Goal: Find specific page/section: Find specific page/section

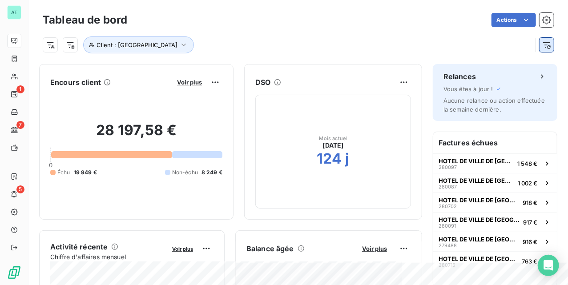
click at [543, 41] on icon "button" at bounding box center [547, 45] width 9 height 9
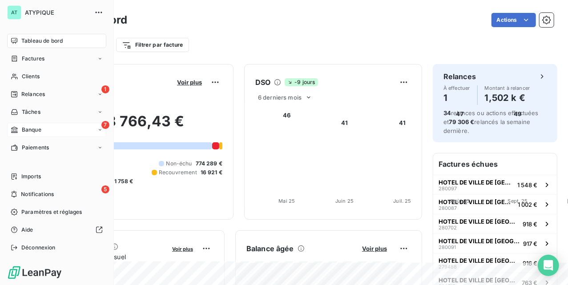
click at [24, 134] on div "7 Banque" at bounding box center [56, 130] width 99 height 14
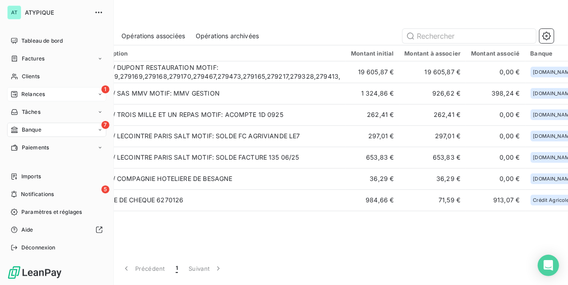
click at [73, 93] on div "1 Relances" at bounding box center [56, 94] width 99 height 14
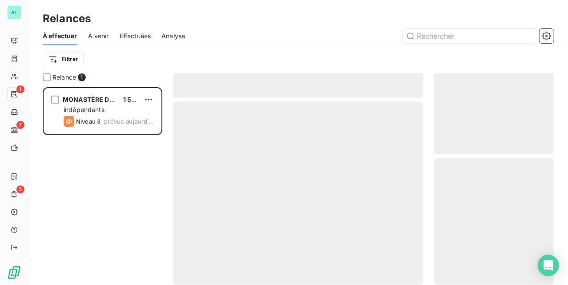
scroll to position [189, 111]
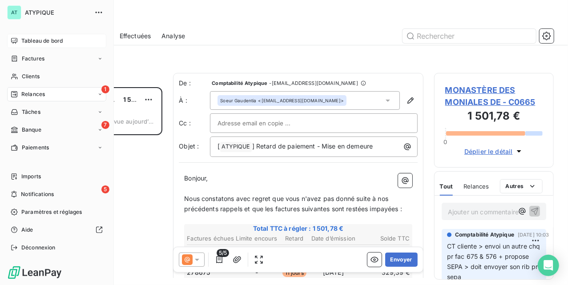
click at [22, 40] on span "Tableau de bord" at bounding box center [41, 41] width 41 height 8
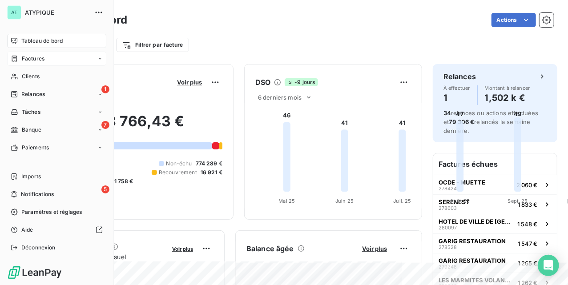
drag, startPoint x: 24, startPoint y: 63, endPoint x: 22, endPoint y: 54, distance: 8.6
click at [22, 55] on span "Factures" at bounding box center [33, 59] width 23 height 8
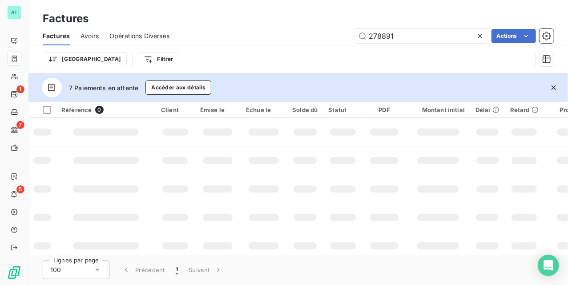
click at [557, 87] on icon "button" at bounding box center [554, 87] width 9 height 9
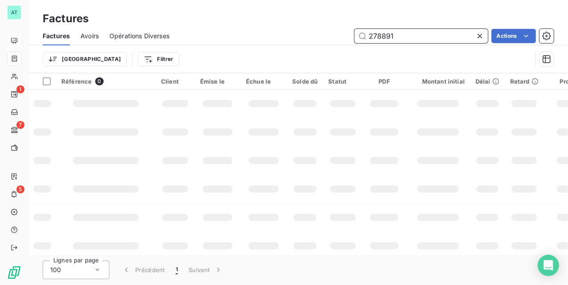
click at [451, 33] on input "278891" at bounding box center [422, 36] width 134 height 14
paste input "6695"
type input "276695"
click at [481, 38] on icon at bounding box center [480, 36] width 9 height 9
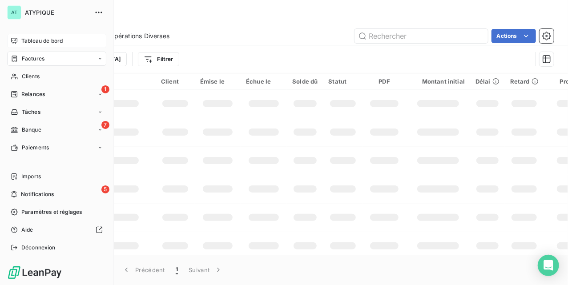
click at [38, 38] on span "Tableau de bord" at bounding box center [41, 41] width 41 height 8
